Goal: Transaction & Acquisition: Subscribe to service/newsletter

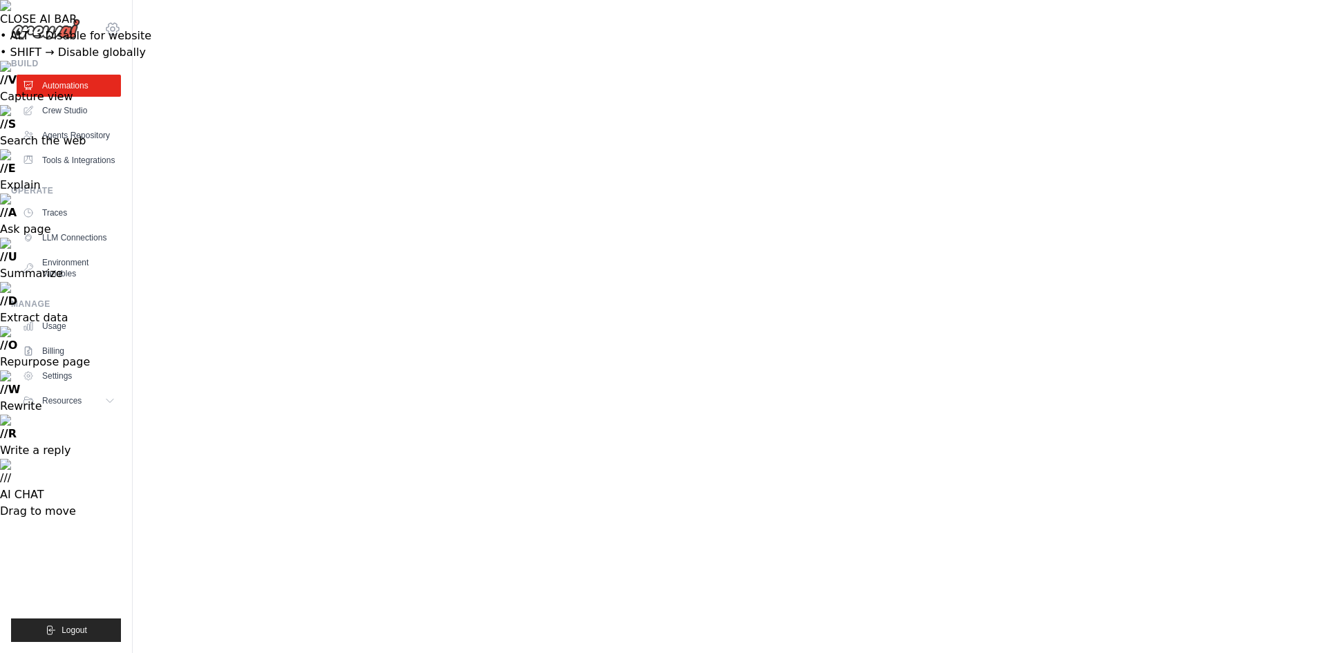
click at [111, 30] on icon at bounding box center [113, 29] width 4 height 4
click at [44, 350] on link "Billing" at bounding box center [70, 351] width 104 height 22
